Goal: Task Accomplishment & Management: Manage account settings

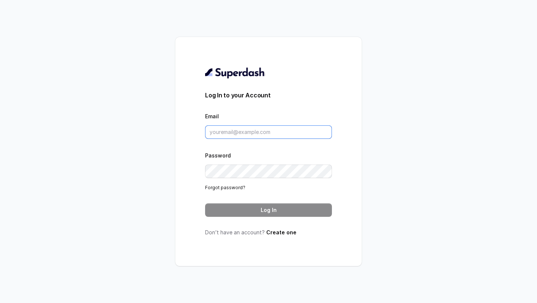
click at [275, 135] on input "Email" at bounding box center [268, 131] width 127 height 13
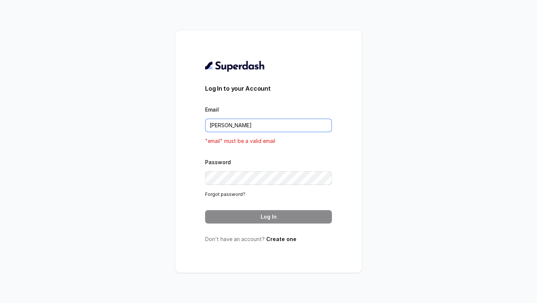
type input "rajesh.mudhliar@convictionhr.com"
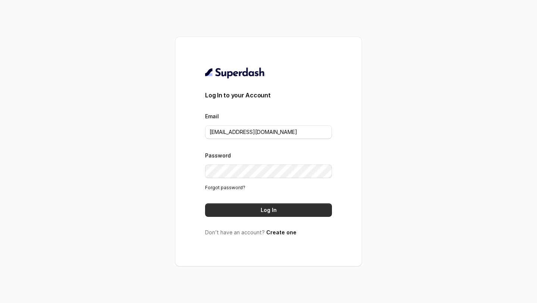
click at [281, 206] on button "Log In" at bounding box center [268, 209] width 127 height 13
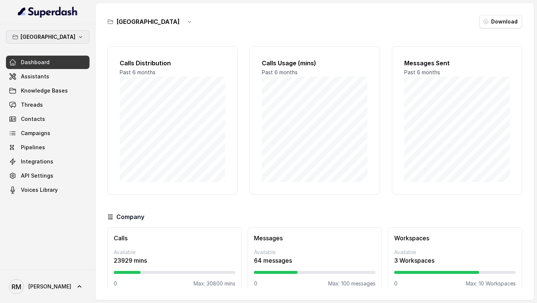
click at [64, 40] on button "Bangalore" at bounding box center [47, 36] width 83 height 13
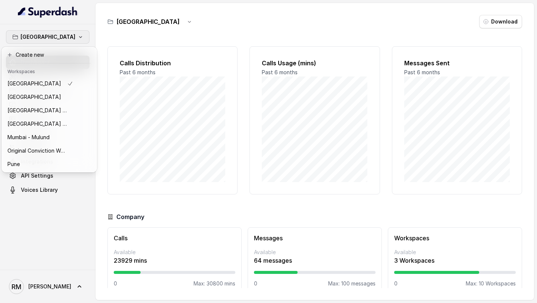
click at [151, 91] on div "Bangalore Dashboard Assistants Knowledge Bases Threads Contacts Campaigns Pipel…" at bounding box center [268, 151] width 537 height 303
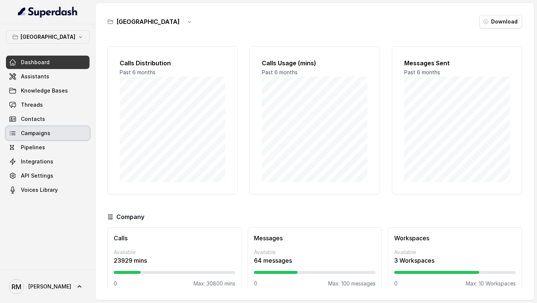
click at [41, 130] on span "Campaigns" at bounding box center [35, 132] width 29 height 7
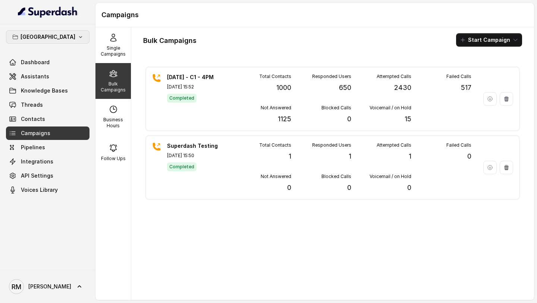
click at [37, 37] on p "Bangalore" at bounding box center [47, 36] width 55 height 9
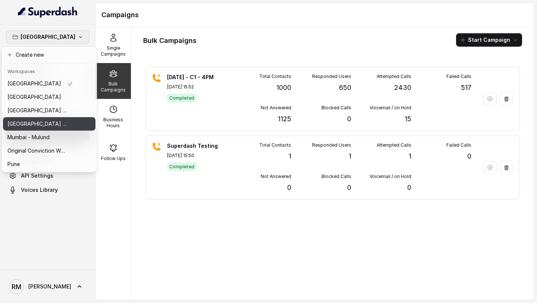
click at [47, 125] on p "[GEOGRAPHIC_DATA] - [GEOGRAPHIC_DATA] - [GEOGRAPHIC_DATA]" at bounding box center [37, 123] width 60 height 9
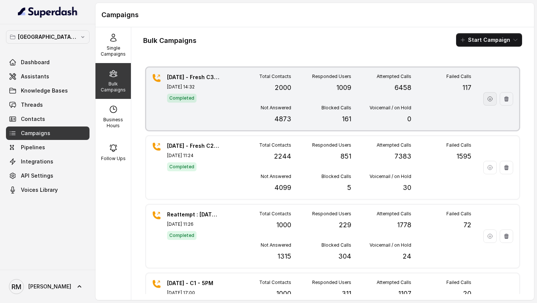
click at [489, 100] on icon "button" at bounding box center [490, 99] width 6 height 6
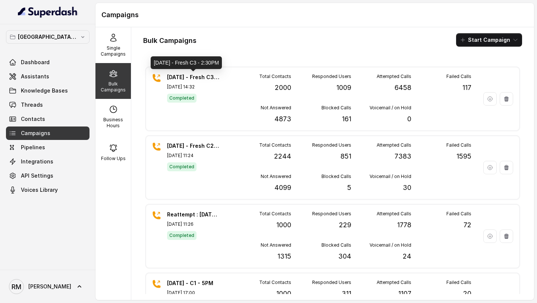
drag, startPoint x: 155, startPoint y: 61, endPoint x: 232, endPoint y: 61, distance: 77.2
click at [222, 61] on div "[DATE] - Fresh C3 - 2:30PM" at bounding box center [186, 62] width 71 height 13
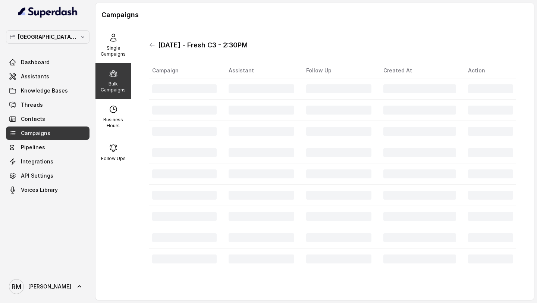
click at [160, 44] on h1 "[DATE] - Fresh C3 - 2:30PM" at bounding box center [202, 45] width 89 height 12
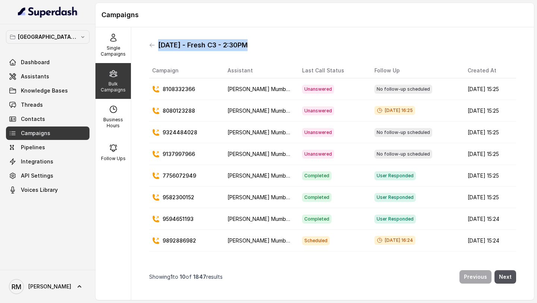
drag, startPoint x: 160, startPoint y: 44, endPoint x: 281, endPoint y: 44, distance: 121.9
click at [281, 44] on div "[DATE] - Fresh C3 - 2:30PM" at bounding box center [332, 45] width 367 height 12
copy h1 "[DATE] - Fresh C3 - 2:30PM"
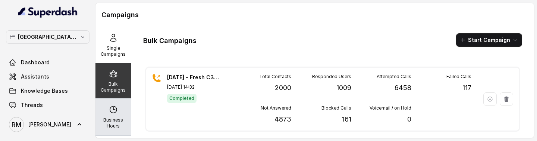
click at [123, 120] on p "Business Hours" at bounding box center [112, 123] width 29 height 12
select select "[GEOGRAPHIC_DATA]/[GEOGRAPHIC_DATA]"
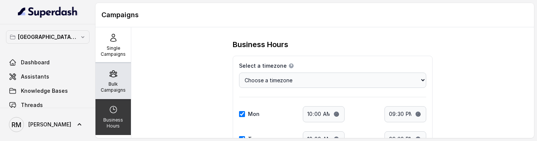
click at [113, 76] on icon at bounding box center [113, 73] width 9 height 9
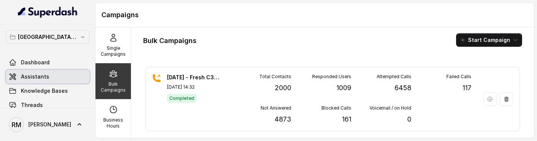
click at [43, 75] on span "Assistants" at bounding box center [35, 76] width 28 height 7
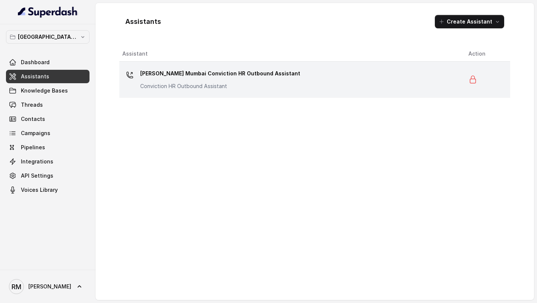
click at [272, 89] on div "[PERSON_NAME] Mumbai Conviction HR Outbound Assistant Conviction HR Outbound As…" at bounding box center [289, 79] width 334 height 24
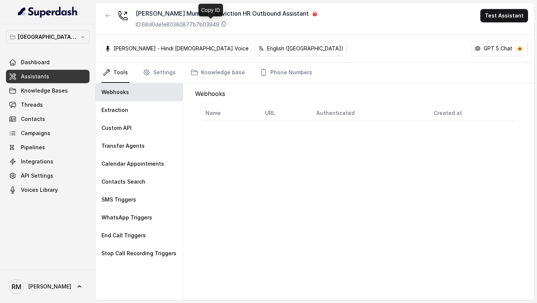
click at [217, 23] on p "ID: 68d0de1e80380877b7b03949" at bounding box center [177, 24] width 83 height 7
click at [30, 140] on link "[PERSON_NAME] [PERSON_NAME]" at bounding box center [47, 286] width 83 height 21
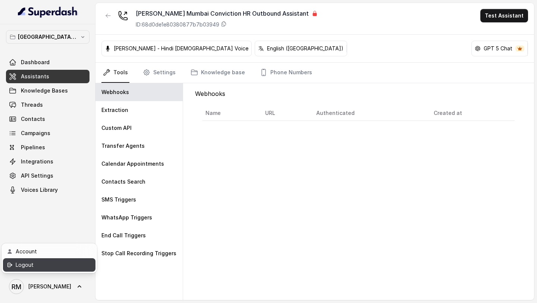
click at [62, 140] on div "Logout" at bounding box center [47, 264] width 63 height 9
